Goal: Register for event/course

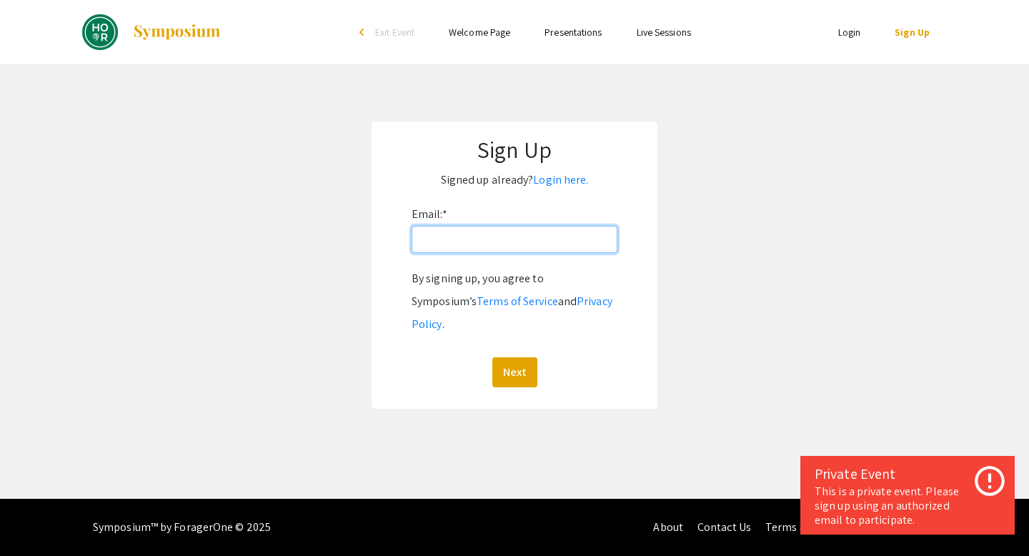
click at [442, 242] on input "Email: *" at bounding box center [515, 239] width 206 height 27
click at [559, 184] on link "Login here." at bounding box center [560, 179] width 55 height 15
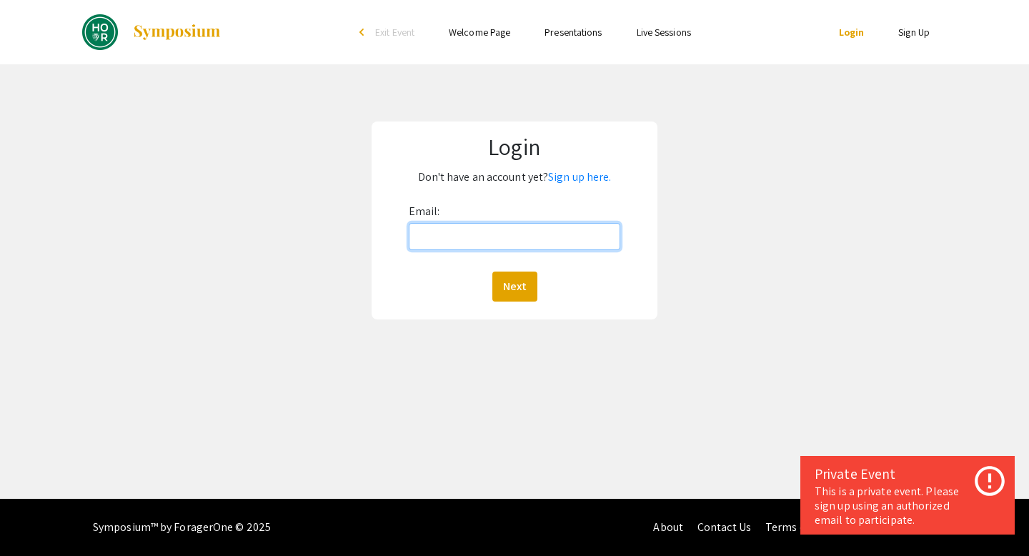
click at [522, 240] on input "Email:" at bounding box center [515, 236] width 212 height 27
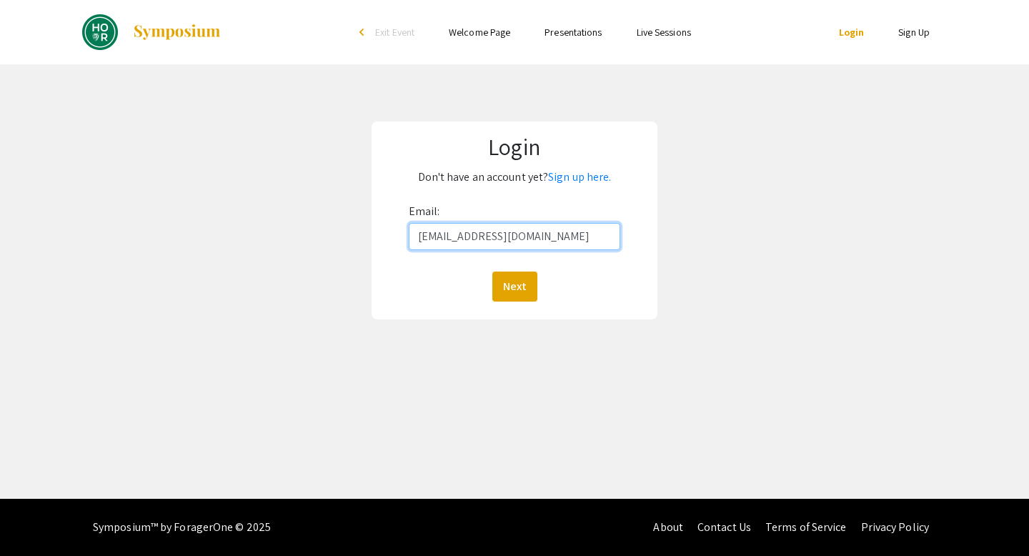
click at [499, 241] on input "[EMAIL_ADDRESS][DOMAIN_NAME]" at bounding box center [515, 236] width 212 height 27
type input "[EMAIL_ADDRESS][DOMAIN_NAME]"
click at [509, 281] on button "Next" at bounding box center [514, 286] width 45 height 30
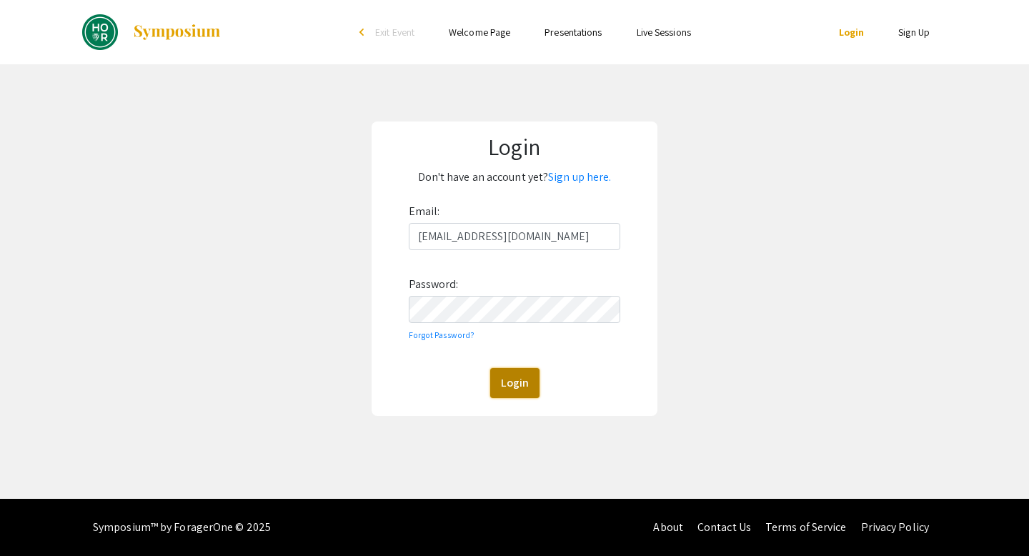
click at [531, 382] on button "Login" at bounding box center [514, 383] width 49 height 30
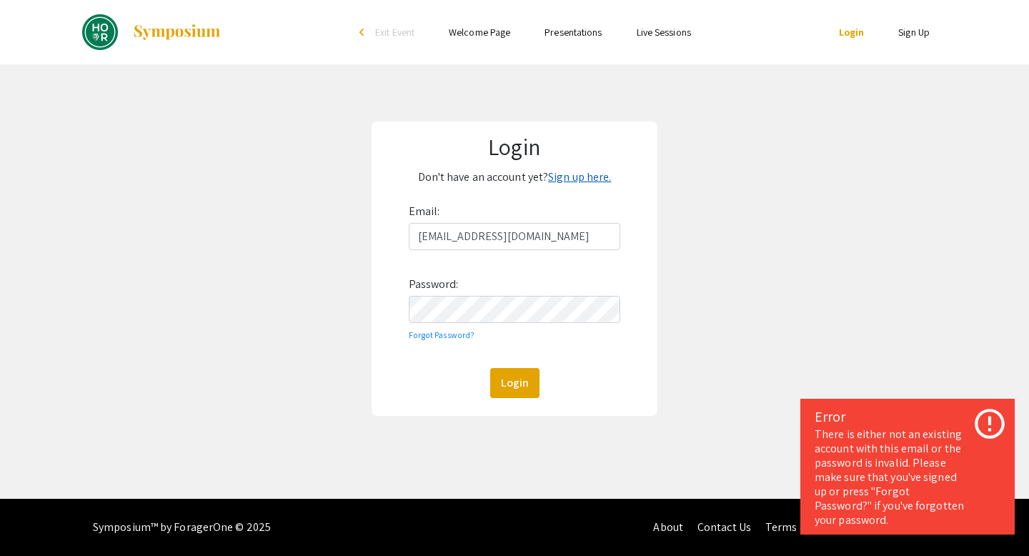
click at [556, 183] on link "Sign up here." at bounding box center [579, 176] width 63 height 15
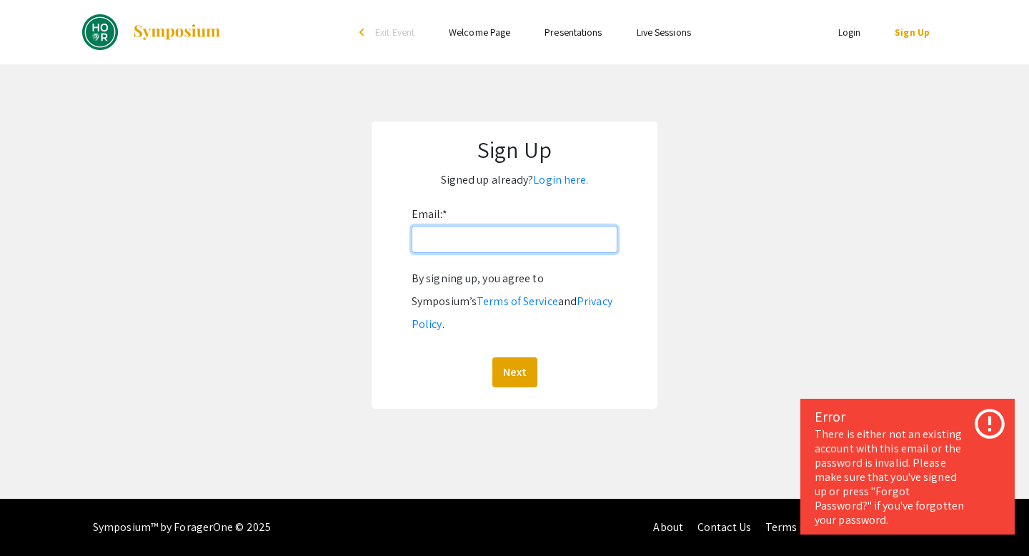
click at [461, 244] on input "Email: *" at bounding box center [515, 239] width 206 height 27
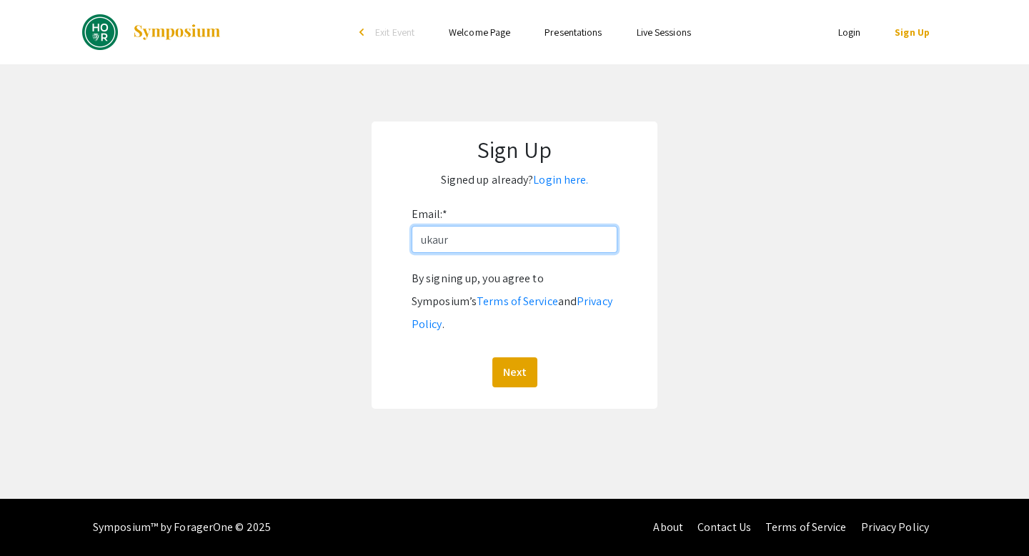
type input "[EMAIL_ADDRESS][DOMAIN_NAME]"
click at [519, 357] on button "Next" at bounding box center [514, 372] width 45 height 30
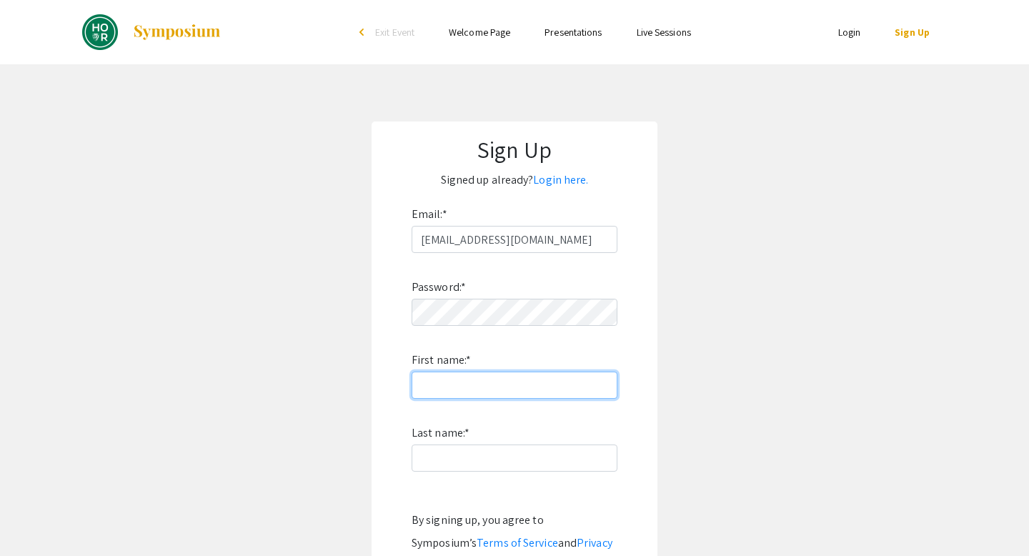
click at [482, 389] on input "First name: *" at bounding box center [515, 385] width 206 height 27
type input "[PERSON_NAME]"
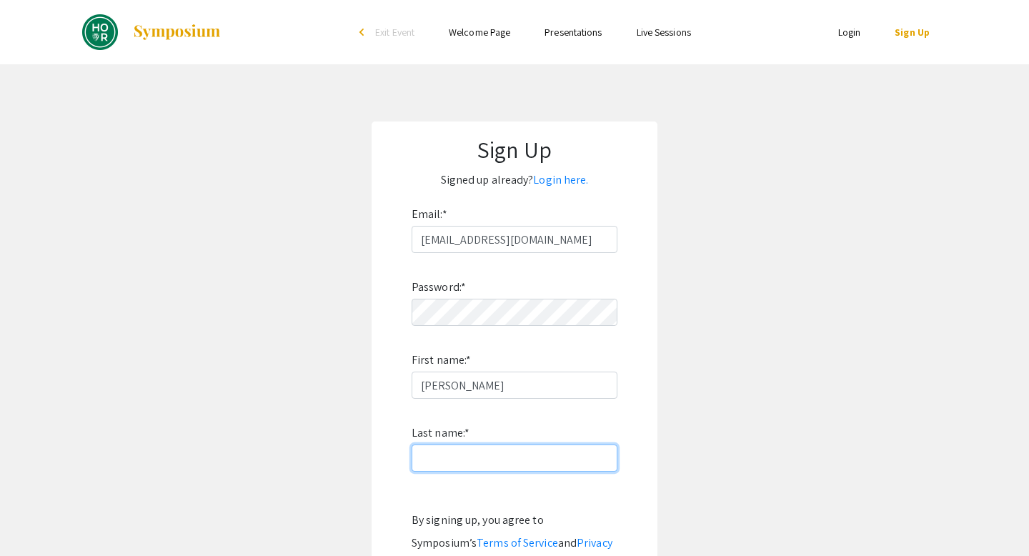
click at [456, 451] on input "Last name: *" at bounding box center [515, 457] width 206 height 27
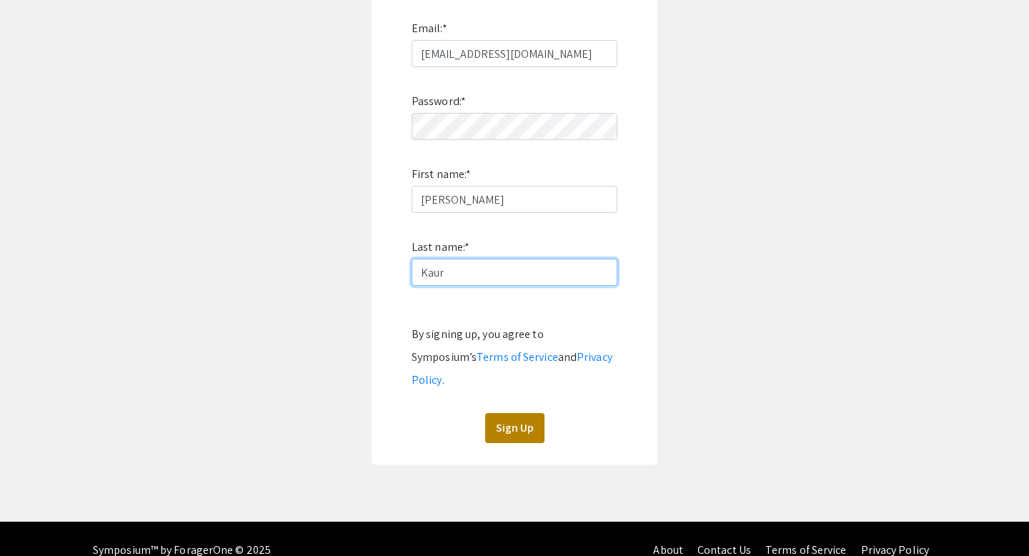
type input "Kaur"
click at [512, 413] on button "Sign Up" at bounding box center [514, 428] width 59 height 30
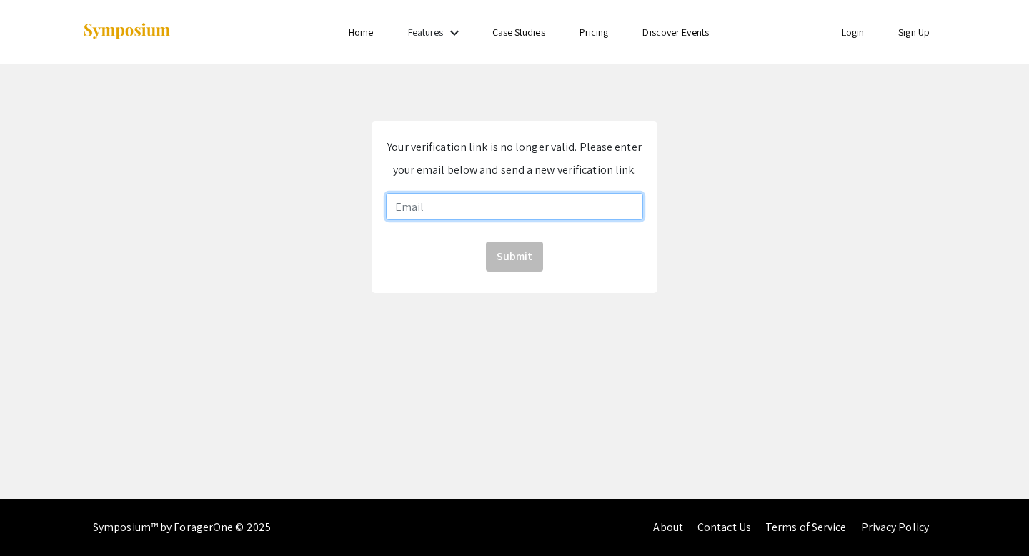
click at [467, 199] on input "email" at bounding box center [514, 206] width 257 height 27
type input "[EMAIL_ADDRESS][DOMAIN_NAME]"
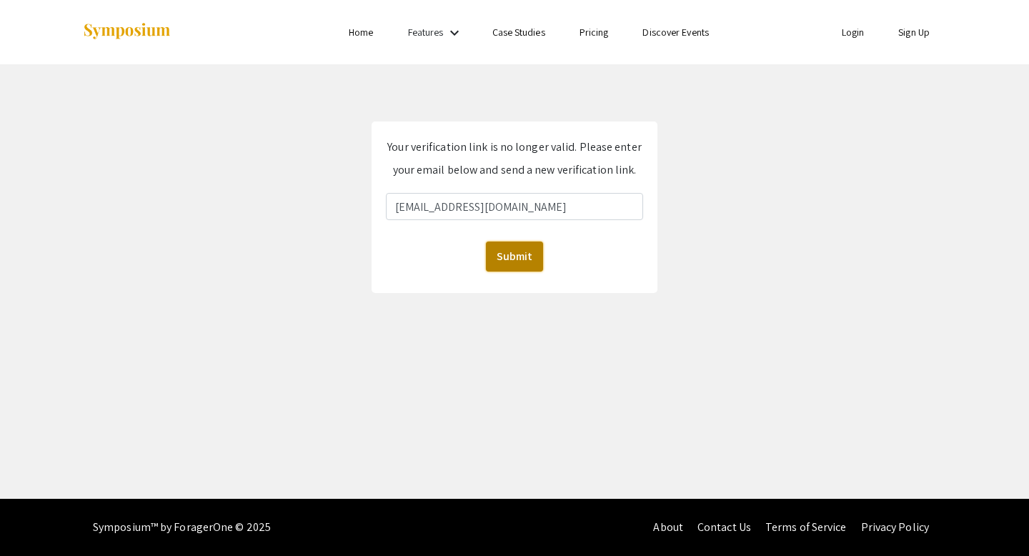
click at [529, 260] on button "Submit" at bounding box center [514, 256] width 57 height 30
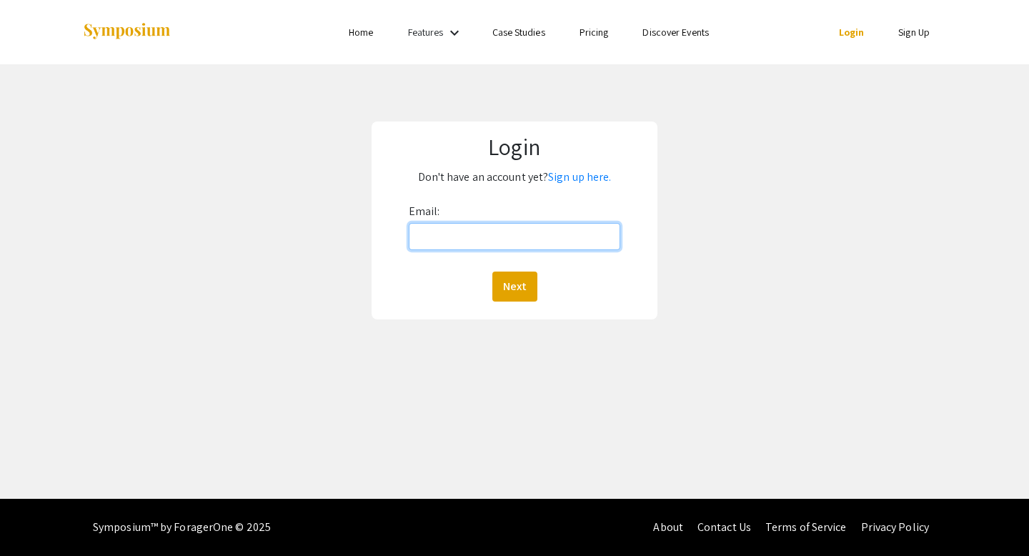
click at [524, 241] on input "Email:" at bounding box center [515, 236] width 212 height 27
type input "[EMAIL_ADDRESS][DOMAIN_NAME]"
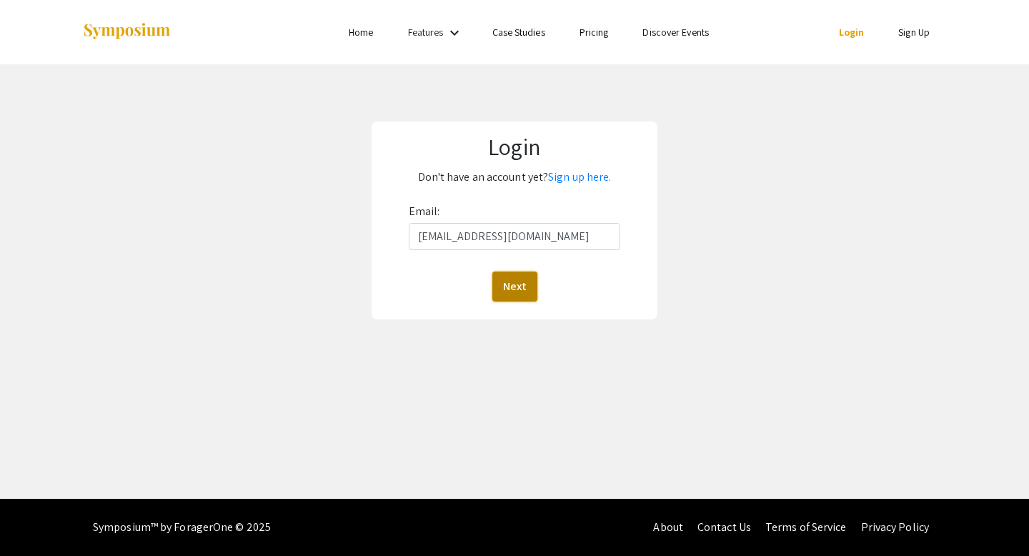
click at [524, 289] on button "Next" at bounding box center [514, 286] width 45 height 30
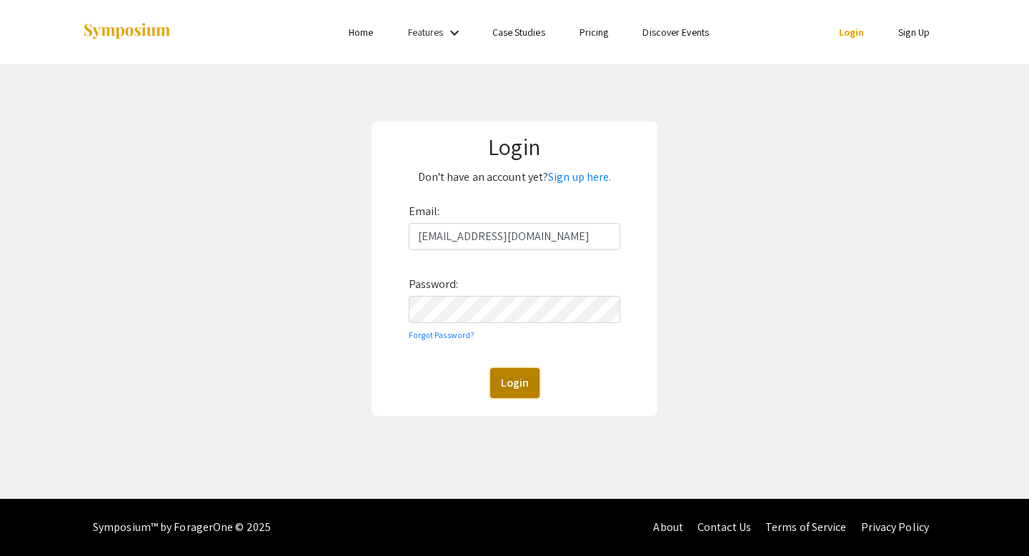
click at [519, 379] on button "Login" at bounding box center [514, 383] width 49 height 30
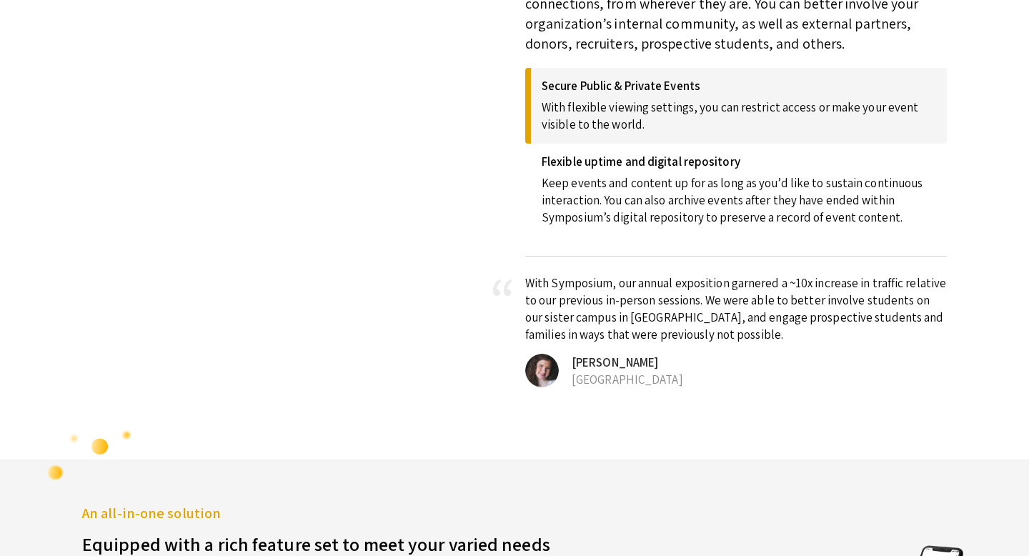
scroll to position [2386, 0]
